Goal: Book appointment/travel/reservation

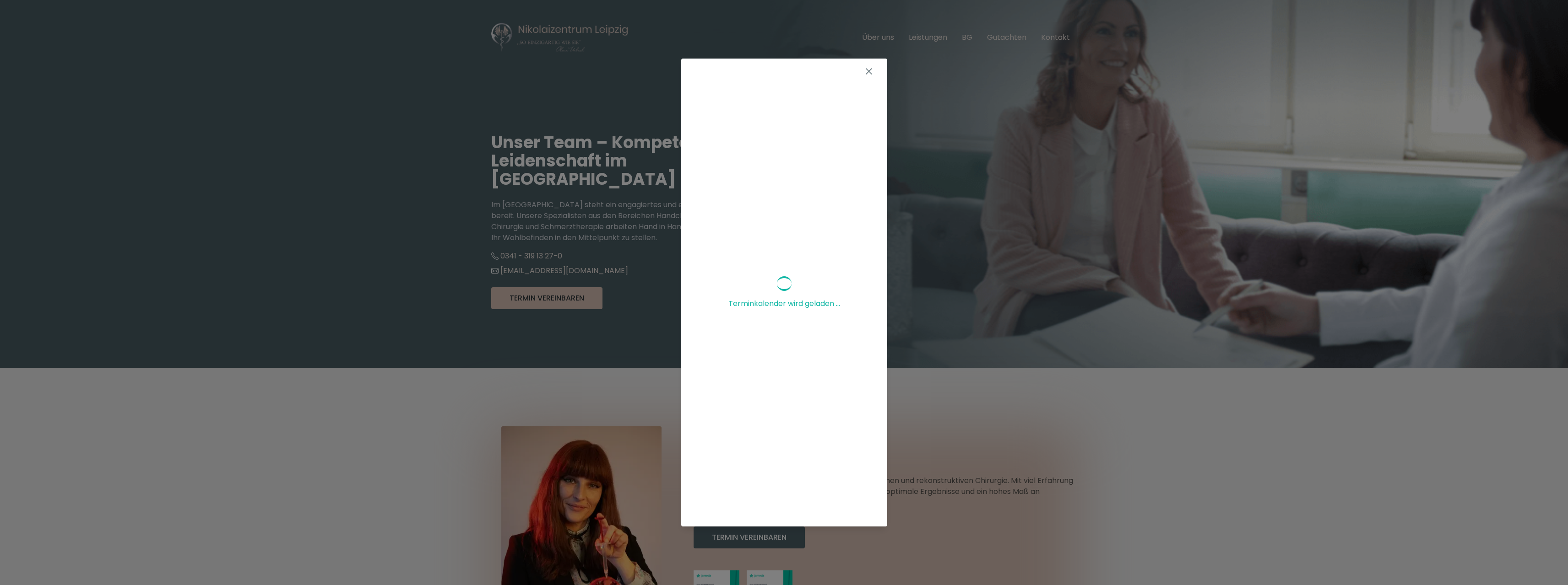
scroll to position [44, 0]
click at [975, 408] on div "Terminkalender wird geladen ..." at bounding box center [784, 292] width 1568 height 585
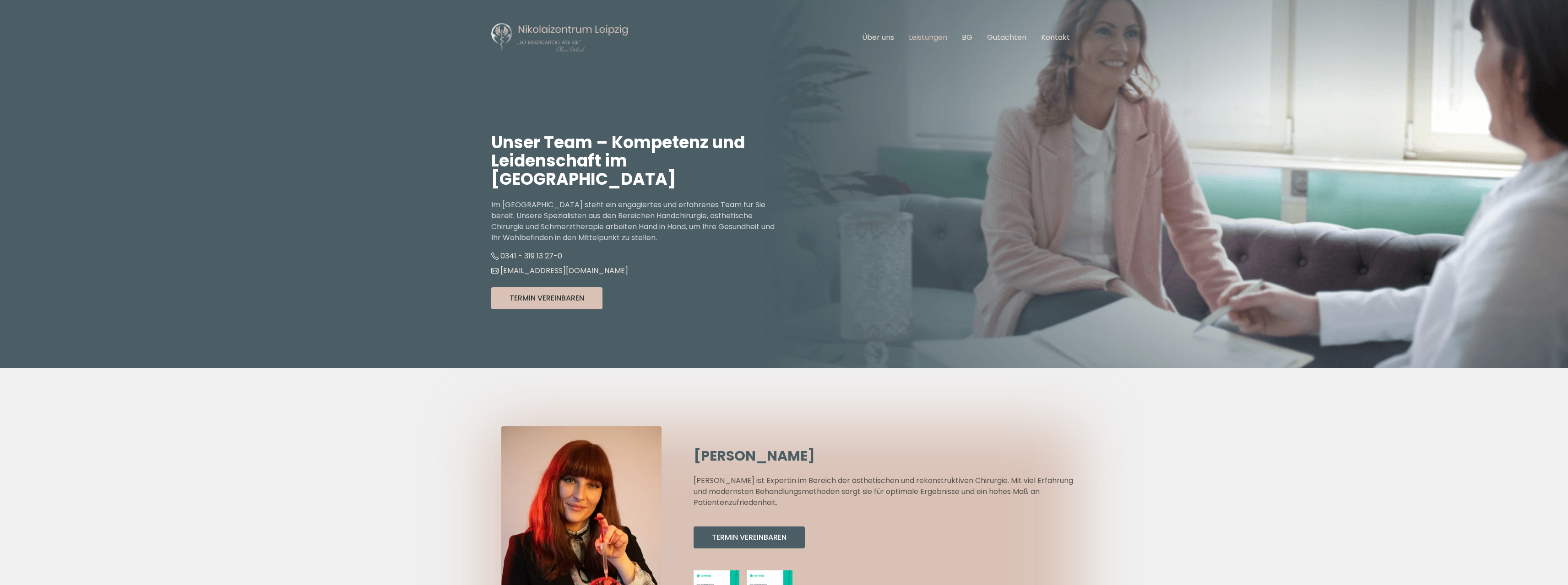
click at [926, 35] on link "Leistungen" at bounding box center [928, 37] width 38 height 10
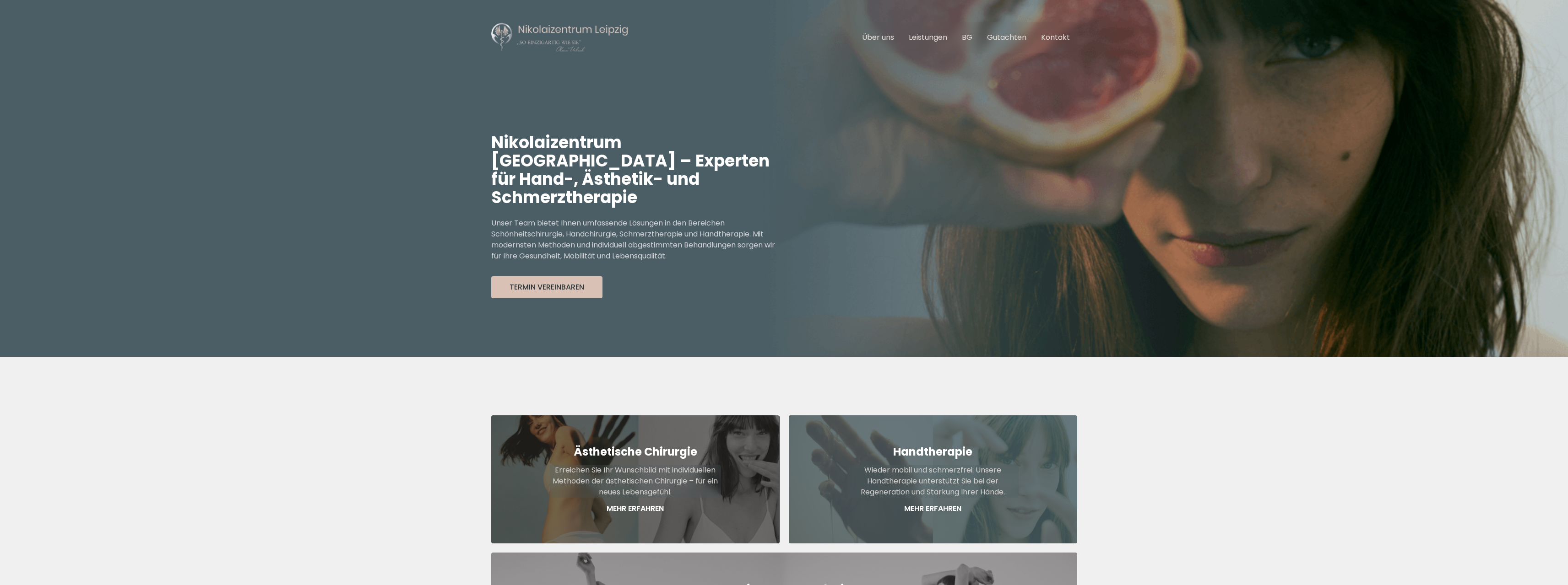
scroll to position [339, 0]
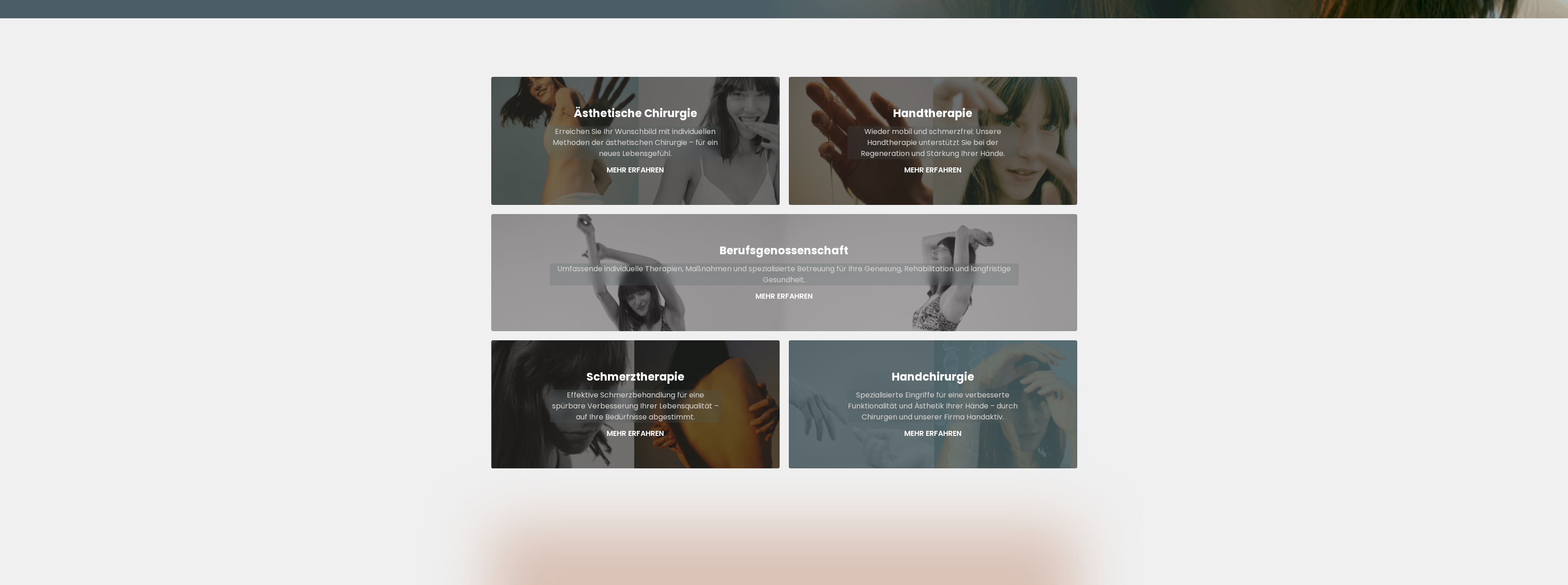
click at [933, 428] on p "Mehr Erfahren" at bounding box center [933, 434] width 171 height 11
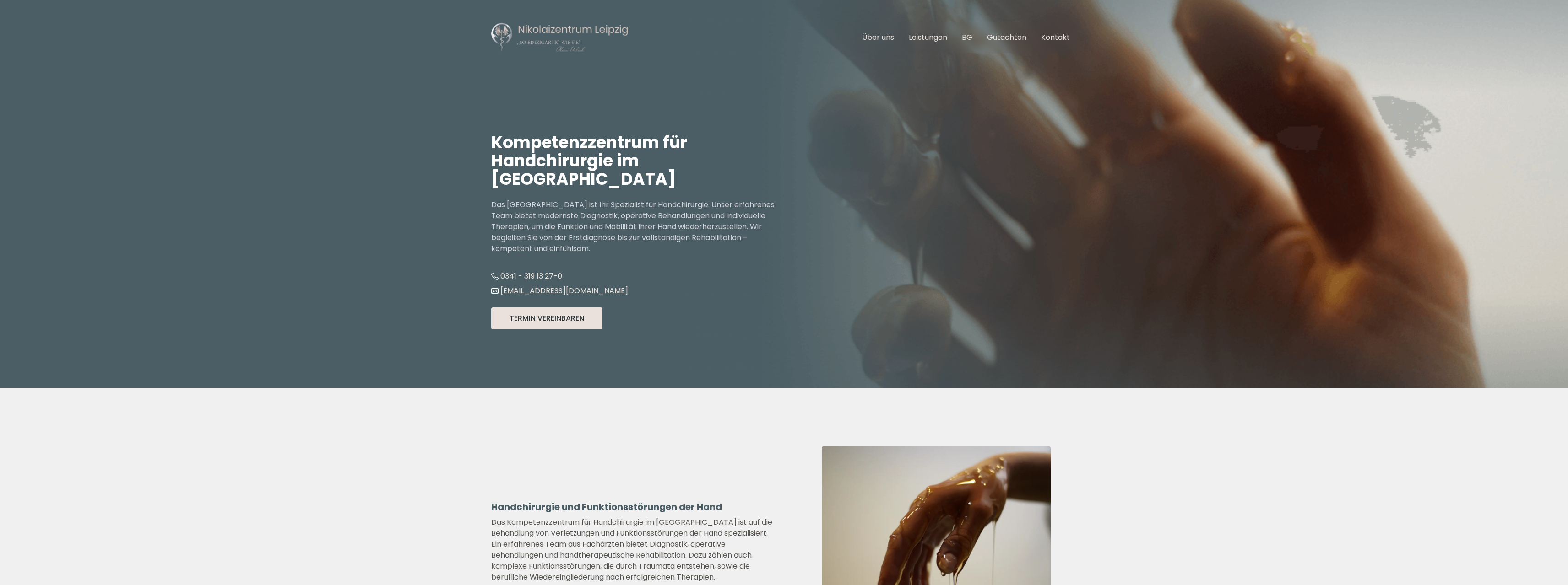
click at [538, 315] on button "Termin Vereinbaren" at bounding box center [546, 318] width 111 height 22
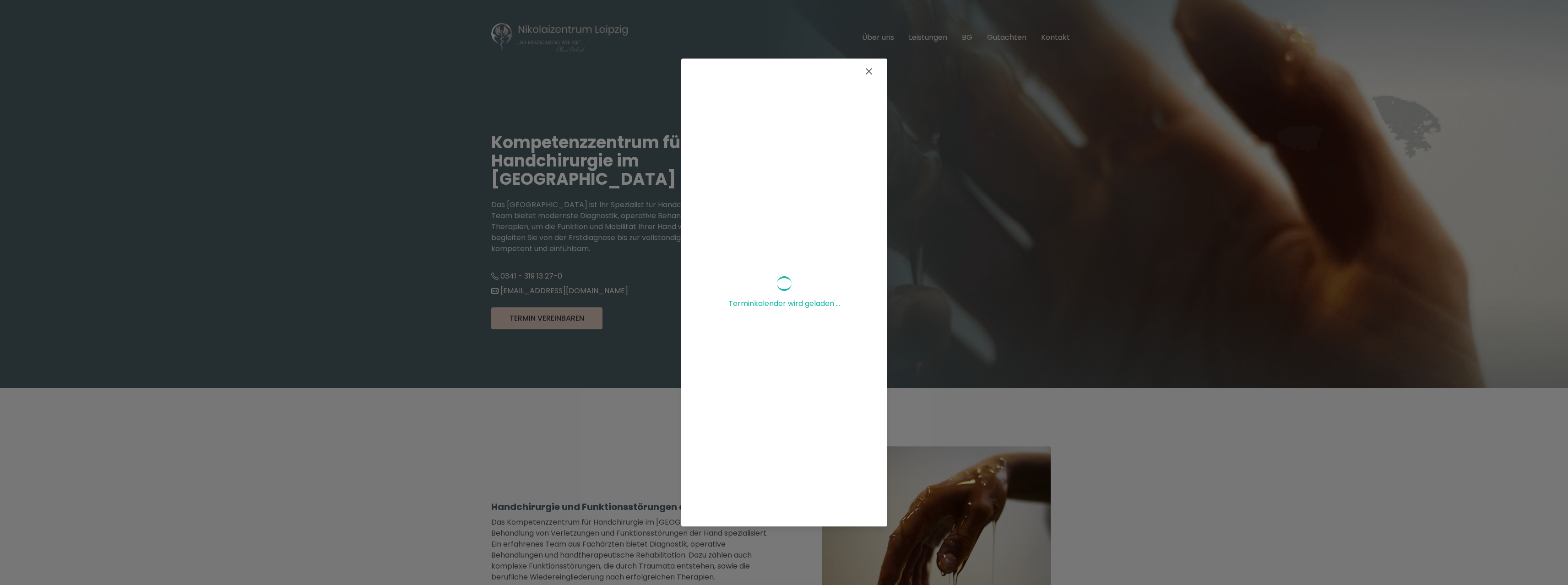
click at [863, 73] on icon at bounding box center [869, 71] width 11 height 11
